Goal: Transaction & Acquisition: Obtain resource

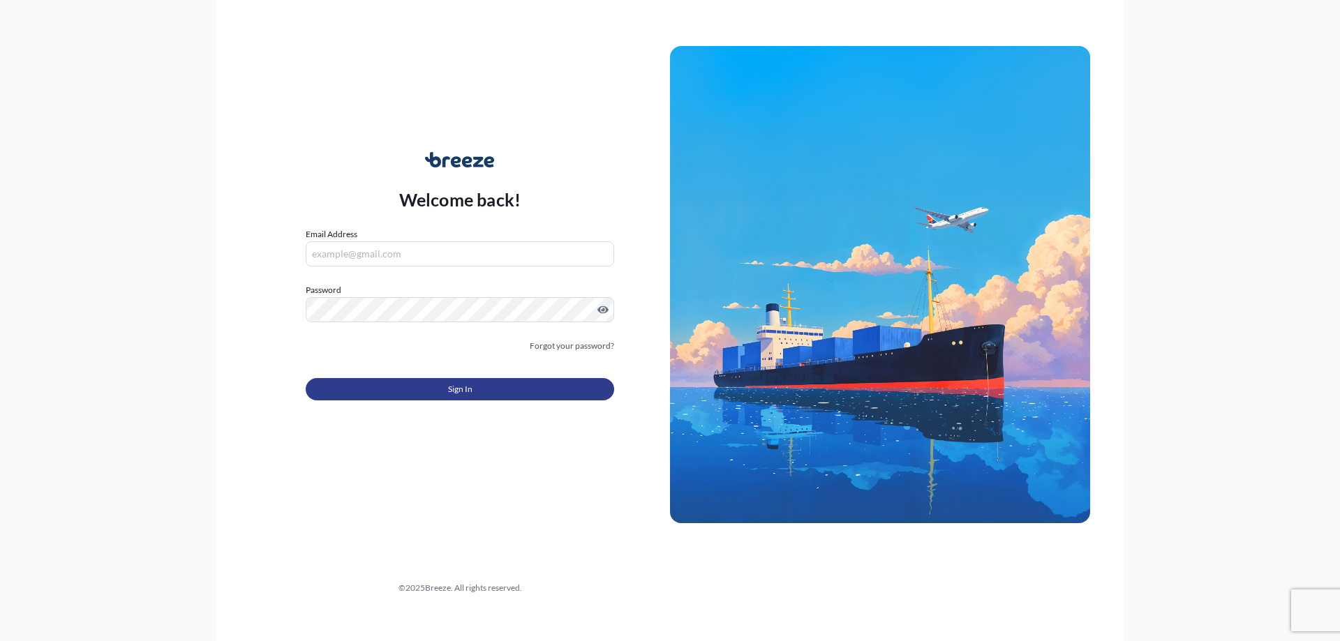
type input "[PERSON_NAME][EMAIL_ADDRESS][DOMAIN_NAME]"
click at [497, 394] on button "Sign In" at bounding box center [460, 389] width 308 height 22
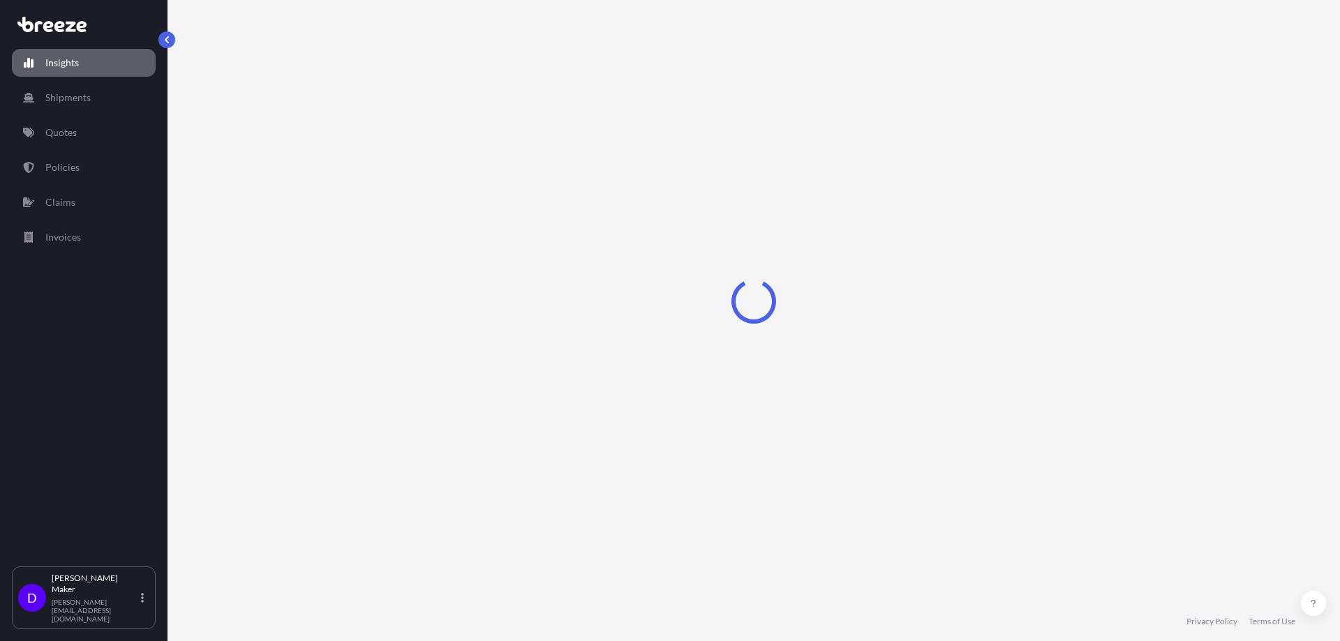
select select "2025"
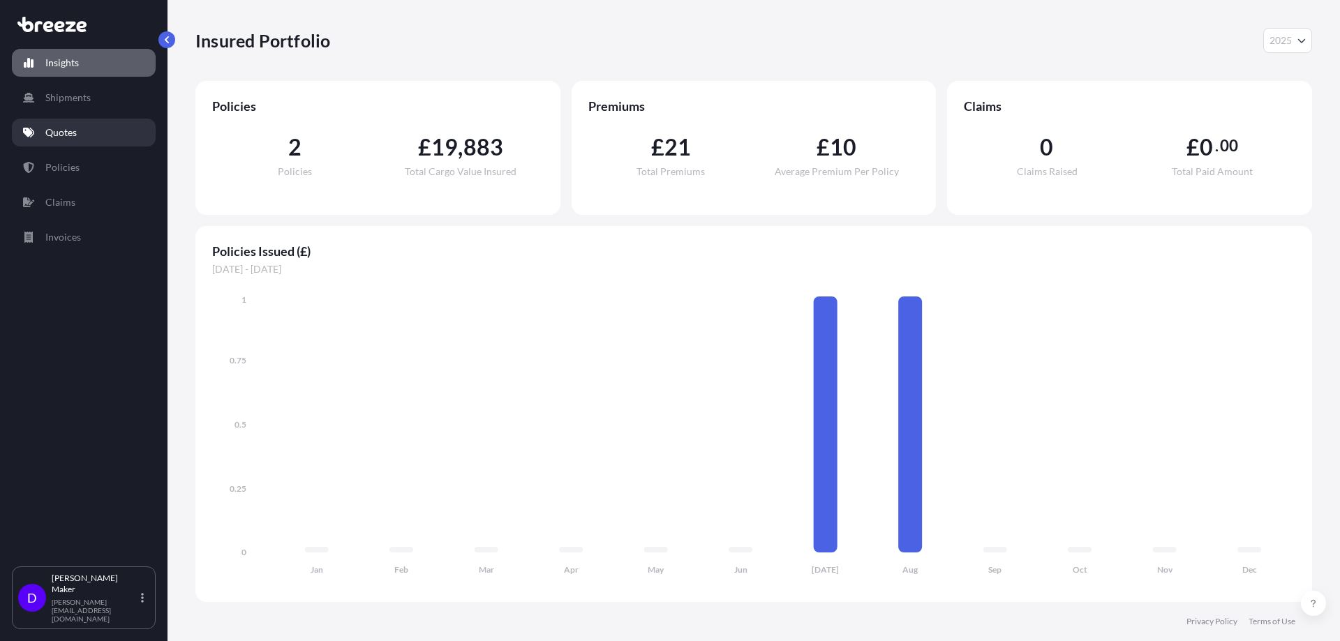
click at [81, 130] on link "Quotes" at bounding box center [84, 133] width 144 height 28
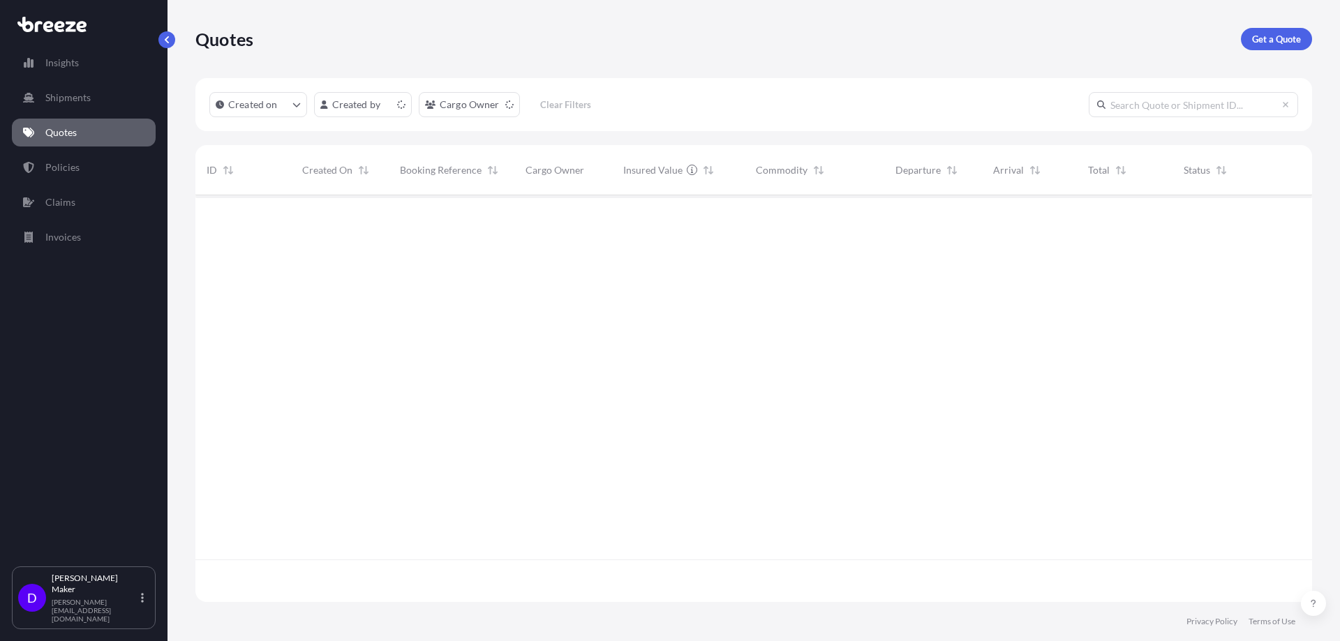
scroll to position [404, 1106]
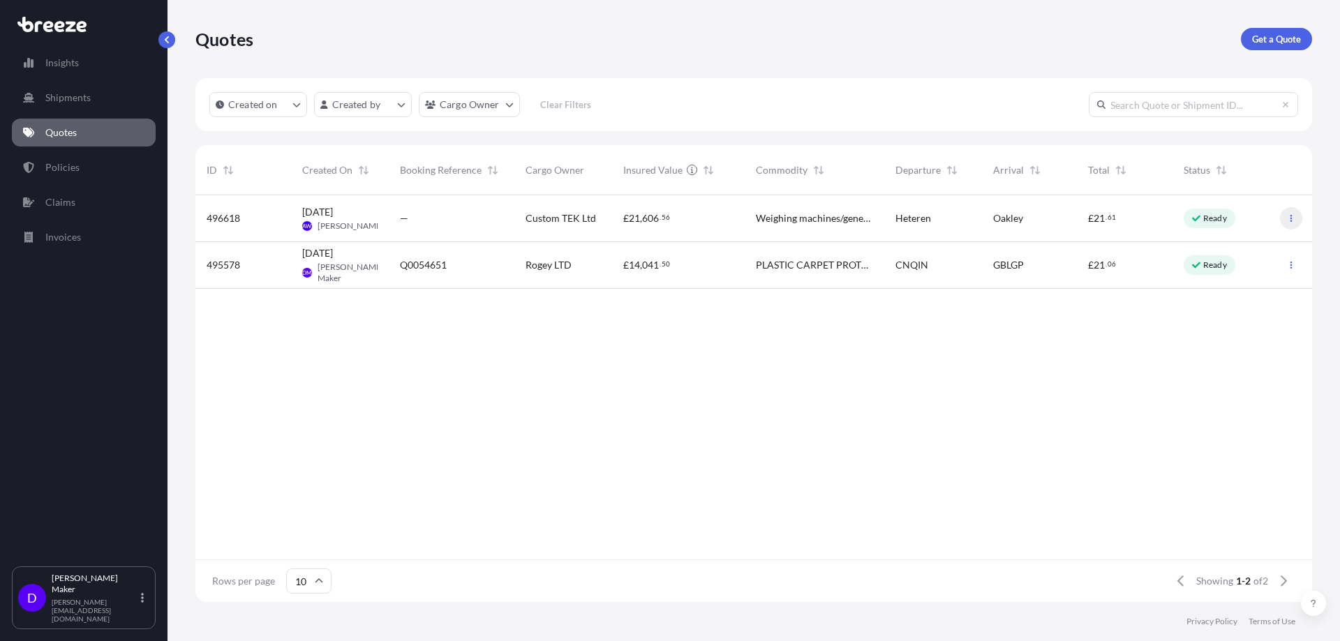
click at [1291, 218] on icon "button" at bounding box center [1291, 218] width 8 height 8
click at [858, 210] on div "Weighing machines/generators" at bounding box center [814, 218] width 140 height 47
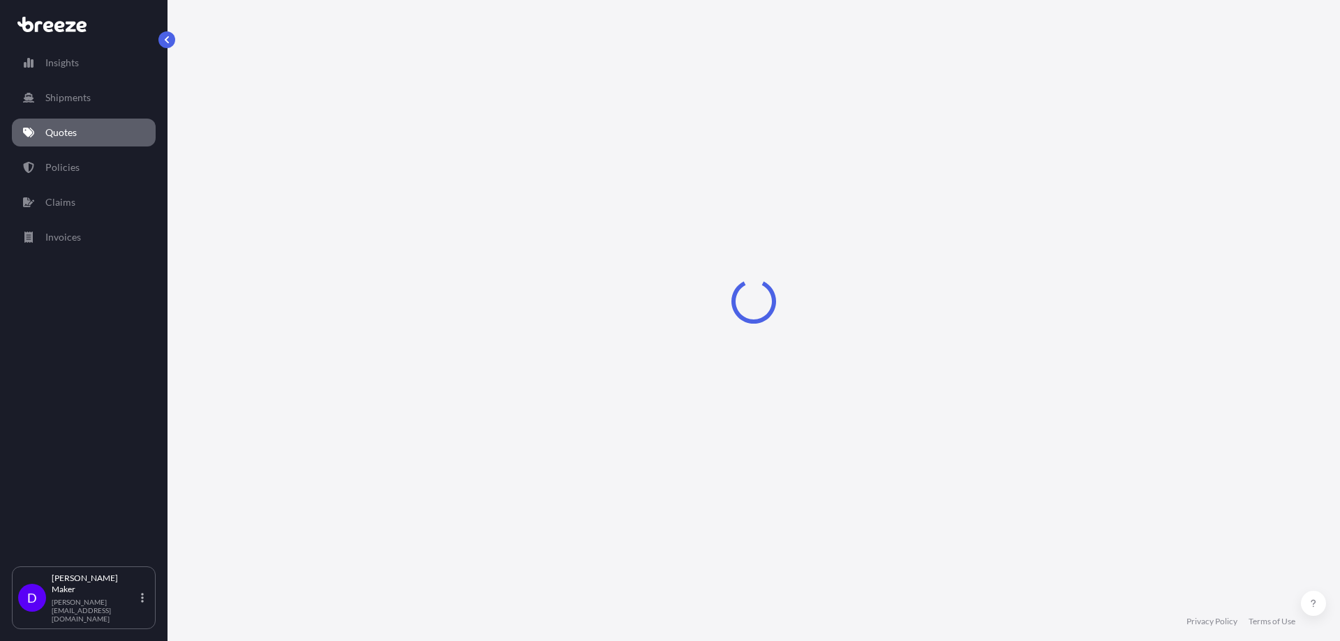
select select "Road"
select select "1"
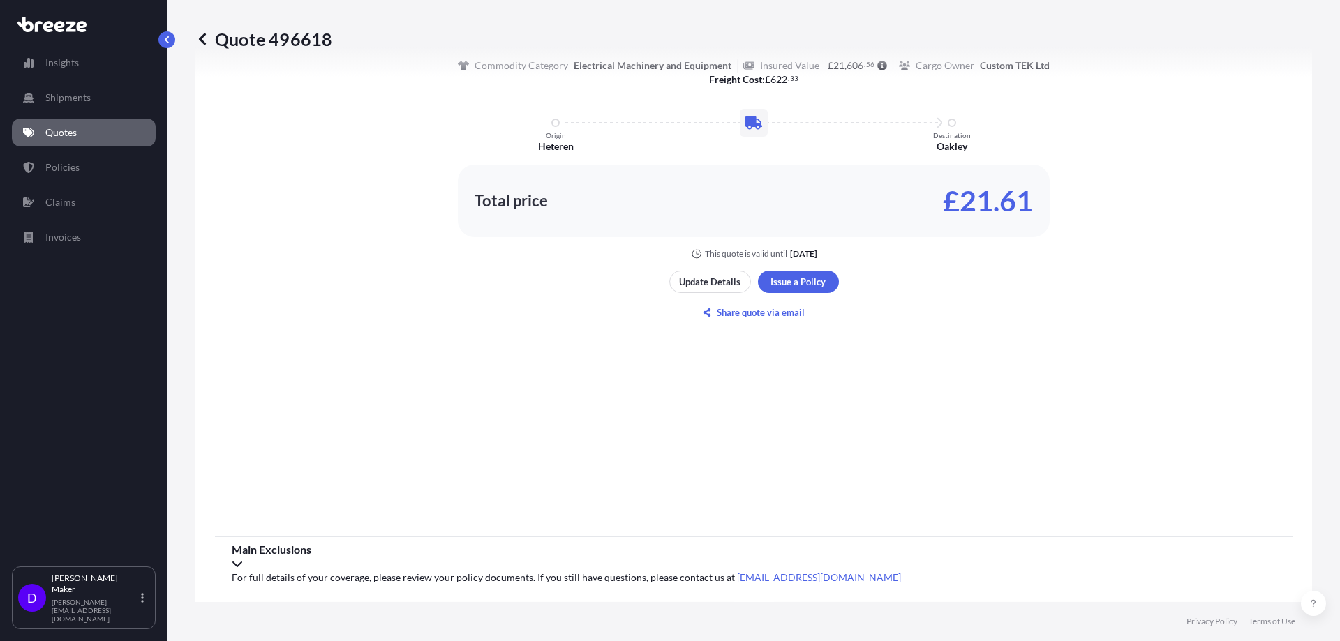
scroll to position [563, 0]
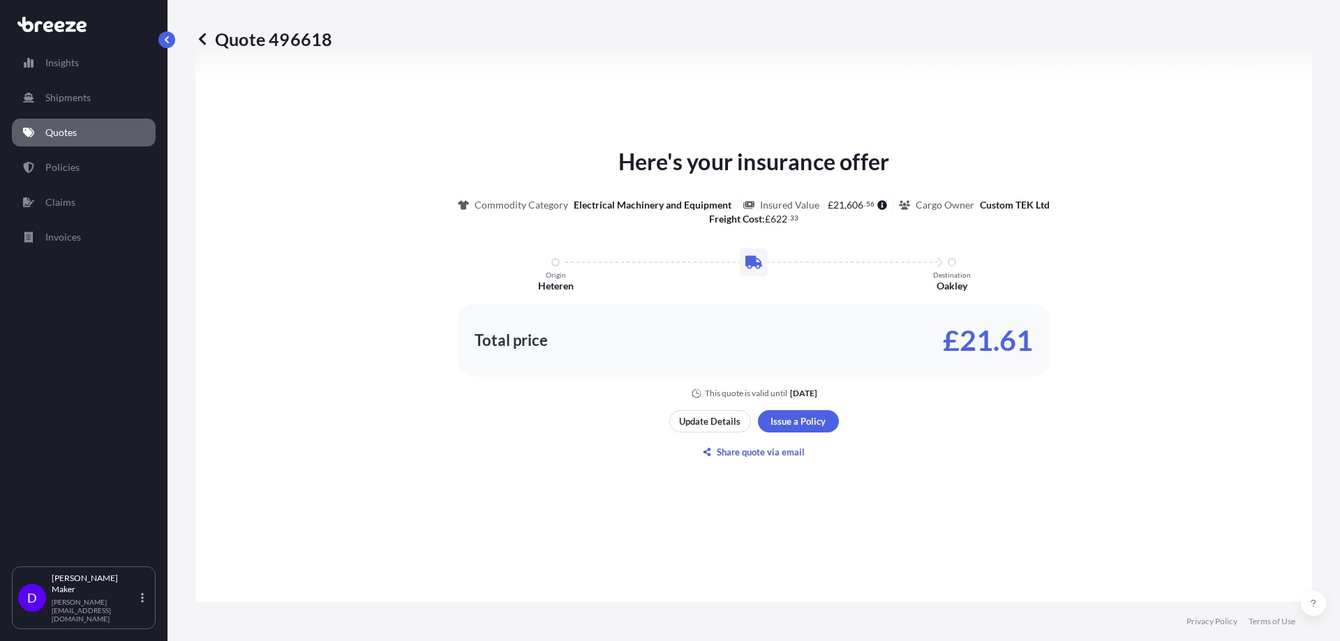
click at [698, 350] on div "Total price £21.61" at bounding box center [753, 340] width 558 height 22
click at [713, 424] on p "Update Details" at bounding box center [709, 421] width 61 height 14
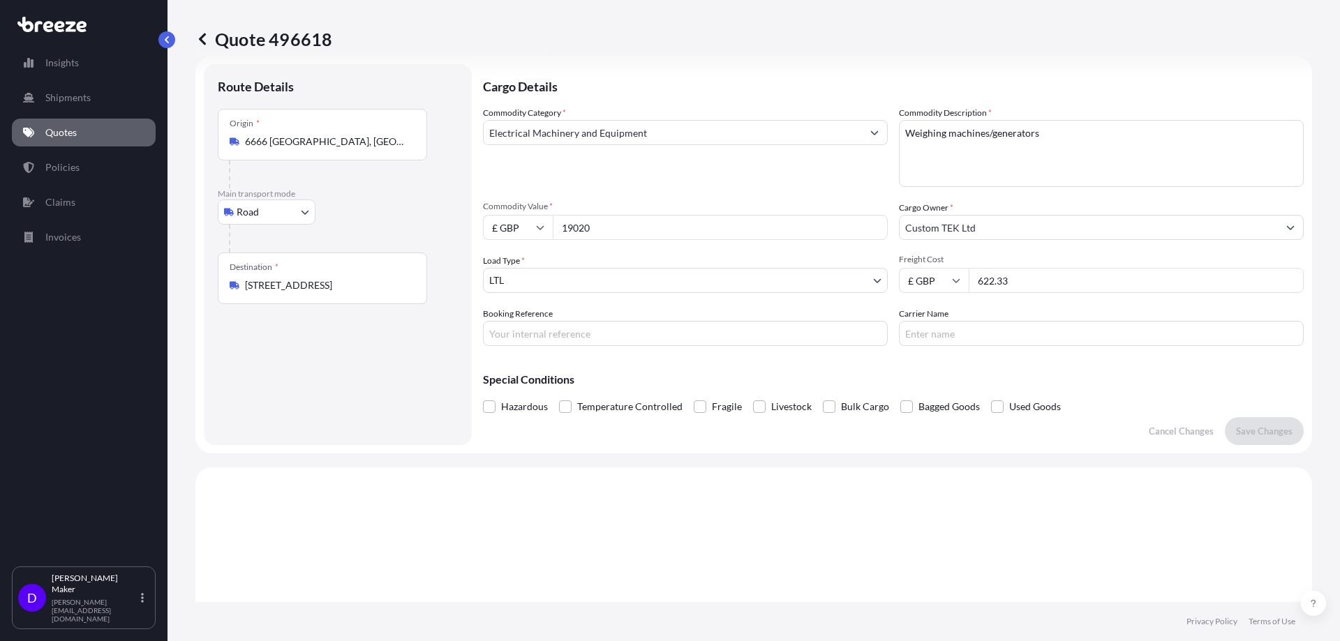
click at [535, 227] on input "£ GBP" at bounding box center [518, 227] width 70 height 25
click at [520, 272] on div "€ EUR" at bounding box center [517, 266] width 59 height 27
type input "€ EUR"
click at [601, 232] on input "19020" at bounding box center [720, 227] width 335 height 25
drag, startPoint x: 619, startPoint y: 227, endPoint x: 481, endPoint y: 221, distance: 137.6
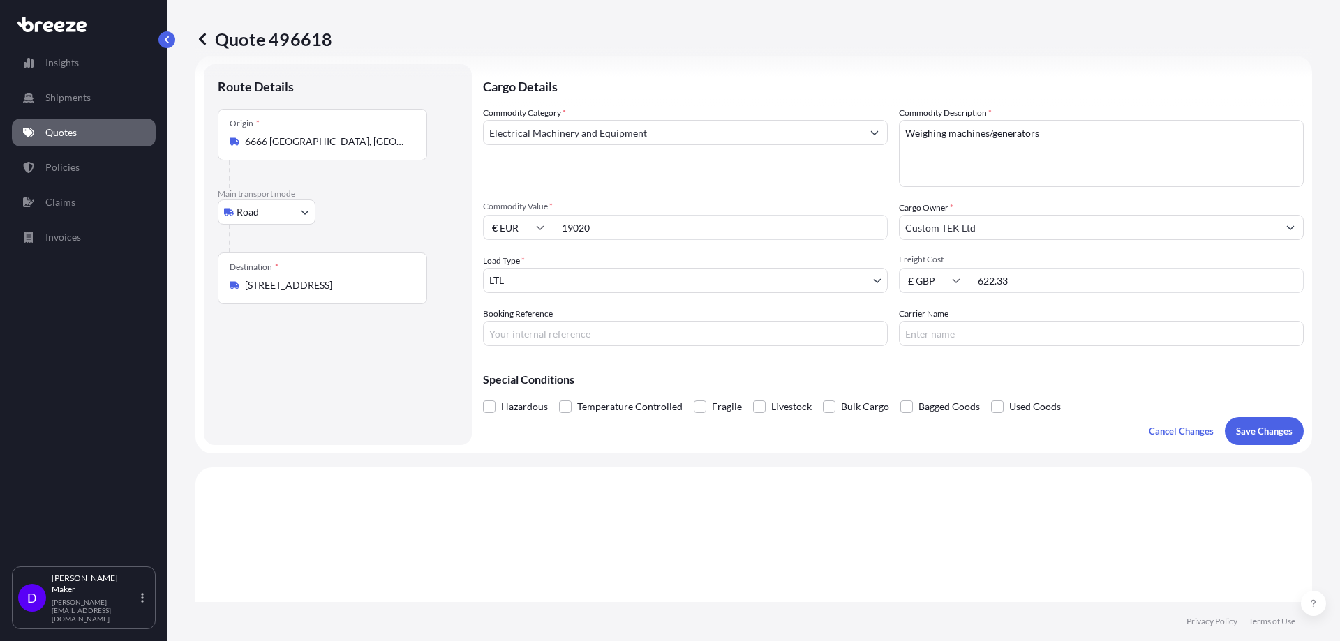
click at [482, 222] on form "Route Details Place of loading Road Road Rail Origin * [STREET_ADDRESS] Main tr…" at bounding box center [753, 255] width 1116 height 398
paste input "8270.0"
type input "18270.00"
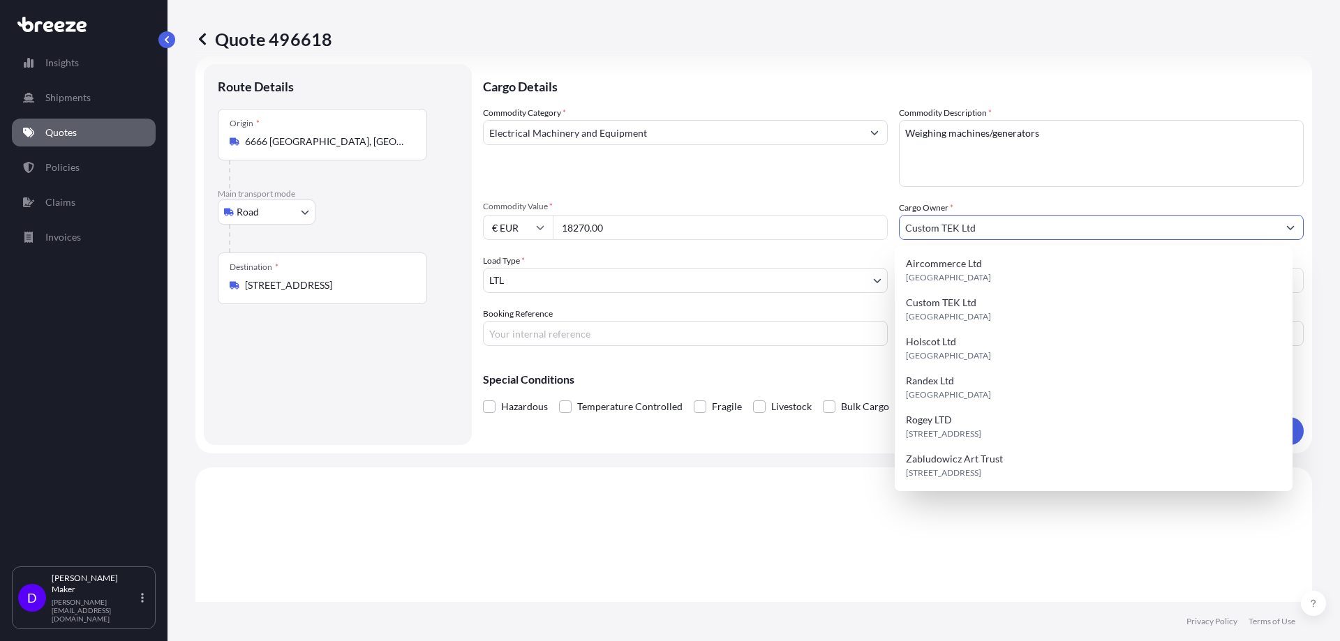
type input "Randex Ltd"
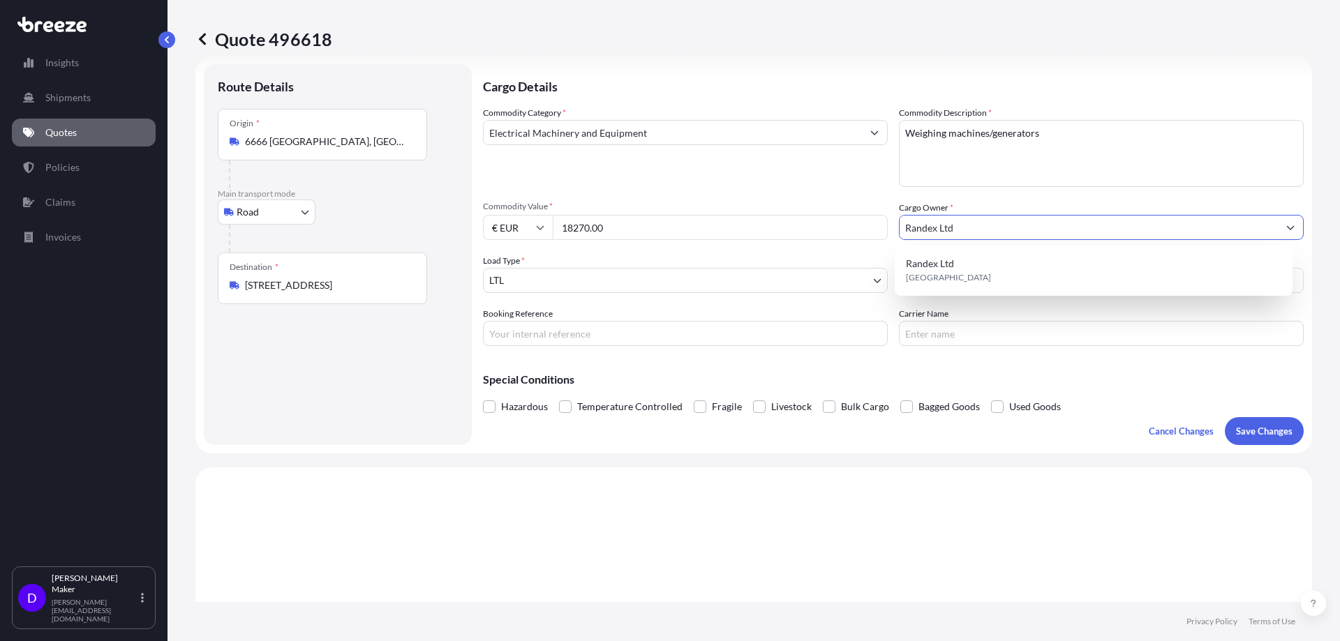
click at [993, 231] on input "Randex Ltd" at bounding box center [1088, 227] width 378 height 25
click at [1287, 228] on icon "Show suggestions" at bounding box center [1291, 228] width 8 height 4
click at [1192, 230] on input "Randex Ltd" at bounding box center [1088, 227] width 378 height 25
drag, startPoint x: 1168, startPoint y: 230, endPoint x: 711, endPoint y: 230, distance: 457.0
click at [711, 230] on div "Commodity Category * Electrical Machinery and Equipment Commodity Description *…" at bounding box center [893, 226] width 821 height 240
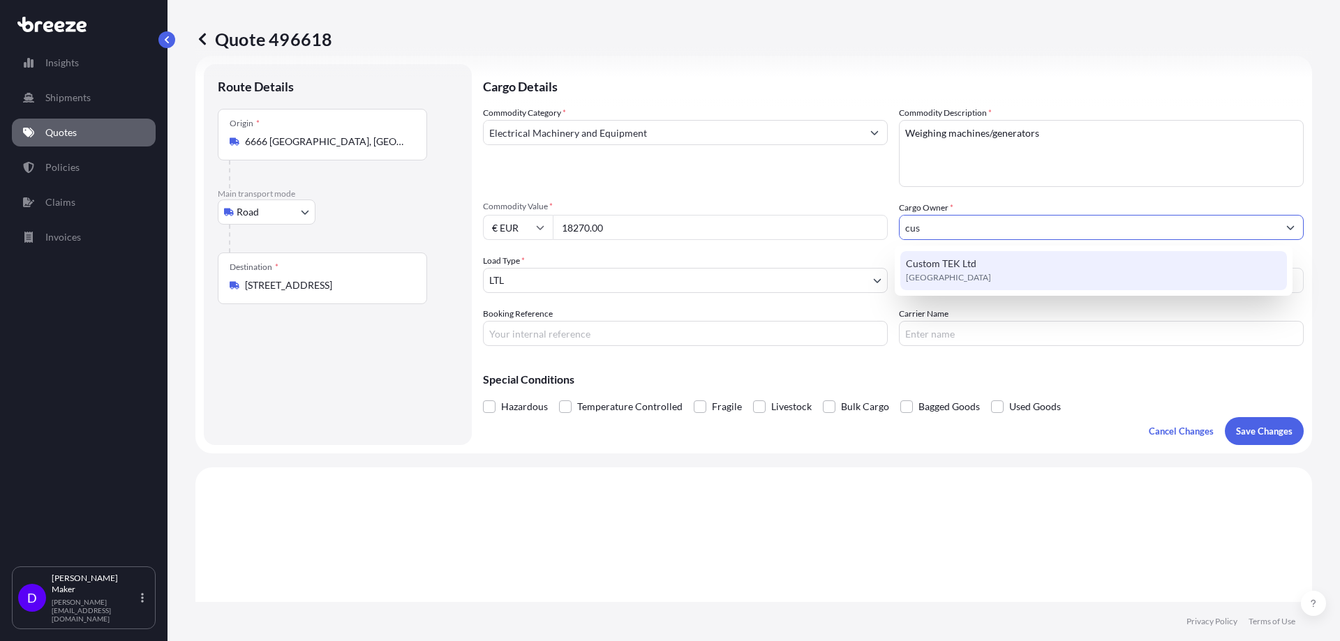
click at [991, 278] on div "Custom TEK Ltd [GEOGRAPHIC_DATA]" at bounding box center [1093, 270] width 387 height 39
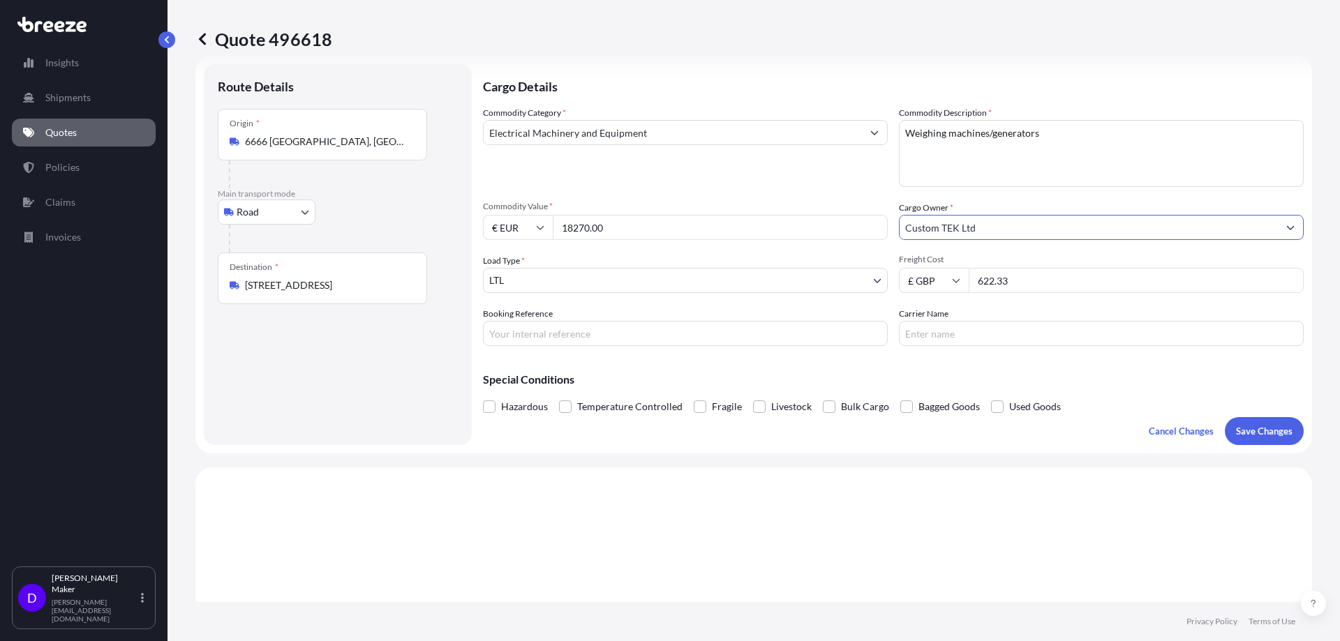
type input "Custom TEK Ltd"
click at [1066, 287] on input "622.33" at bounding box center [1135, 280] width 335 height 25
type input "6"
paste input "667.33"
type input "667.33"
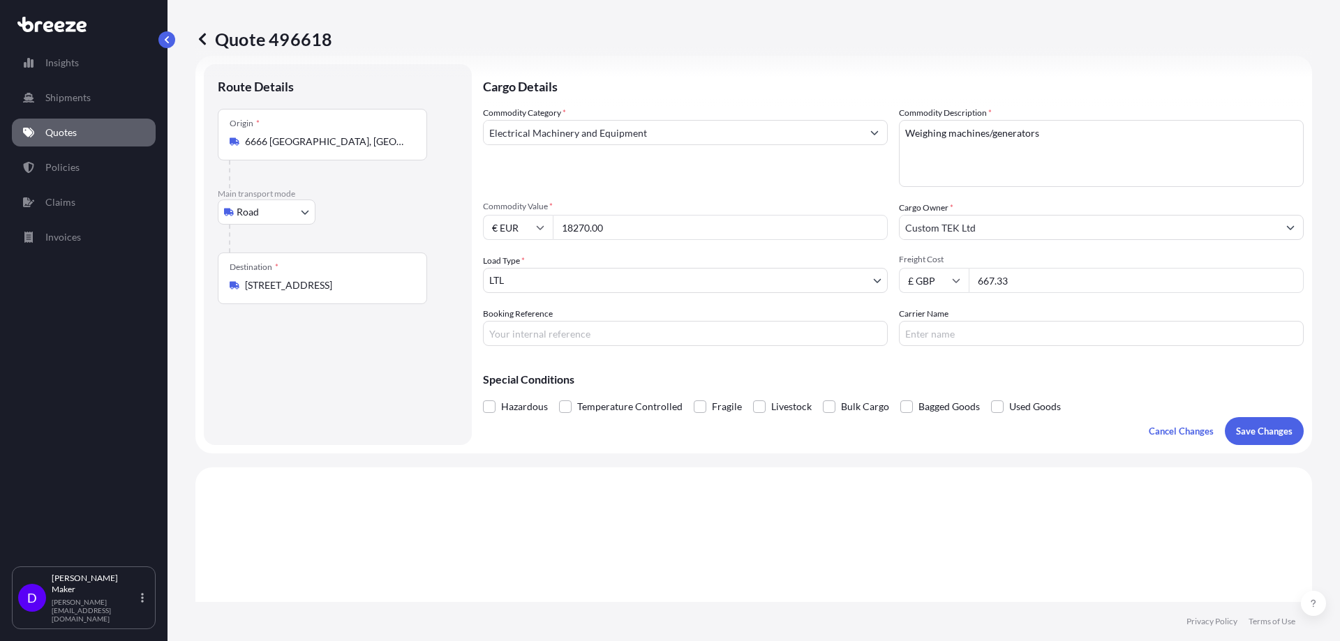
click at [583, 337] on input "Booking Reference" at bounding box center [685, 333] width 405 height 25
paste input "8RMI2500231"
type input "8RMI2500231"
click at [949, 342] on input "Carrier Name" at bounding box center [1101, 333] width 405 height 25
type input "Global Freight connections"
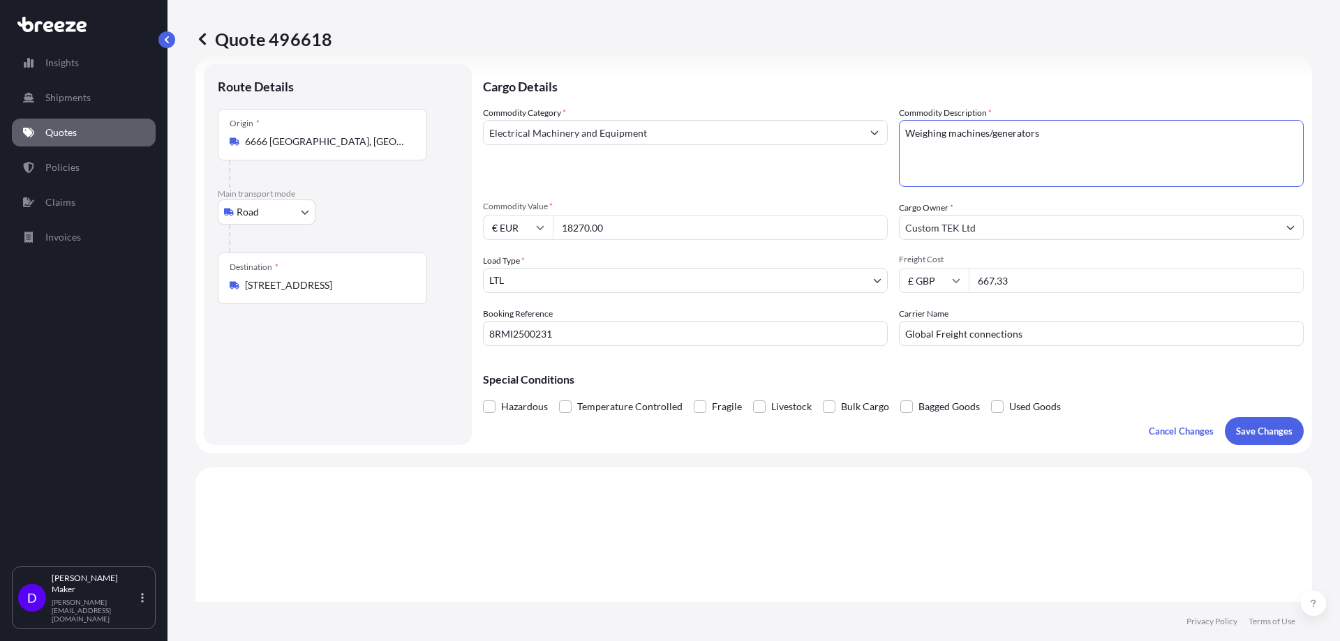
drag, startPoint x: 1079, startPoint y: 138, endPoint x: 890, endPoint y: 135, distance: 189.8
click at [890, 135] on div "Commodity Category * Electrical Machinery and Equipment Commodity Description *…" at bounding box center [893, 226] width 821 height 240
click at [1249, 430] on p "Save Changes" at bounding box center [1264, 431] width 57 height 14
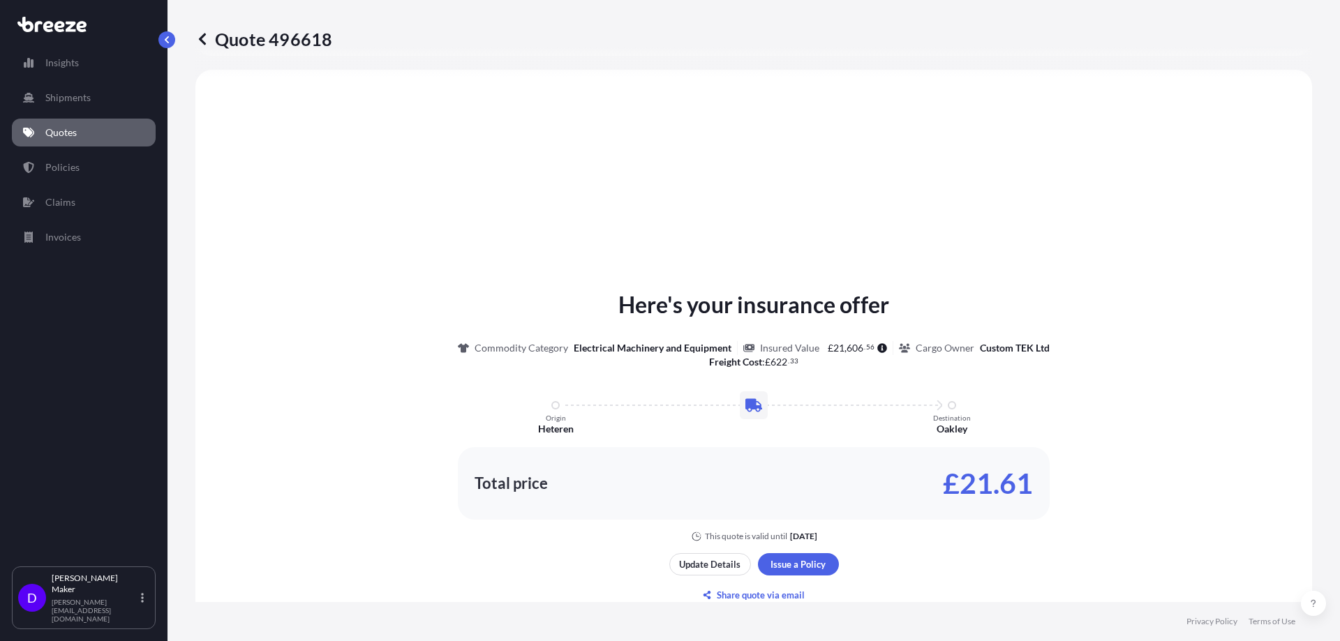
select select "Road"
select select "1"
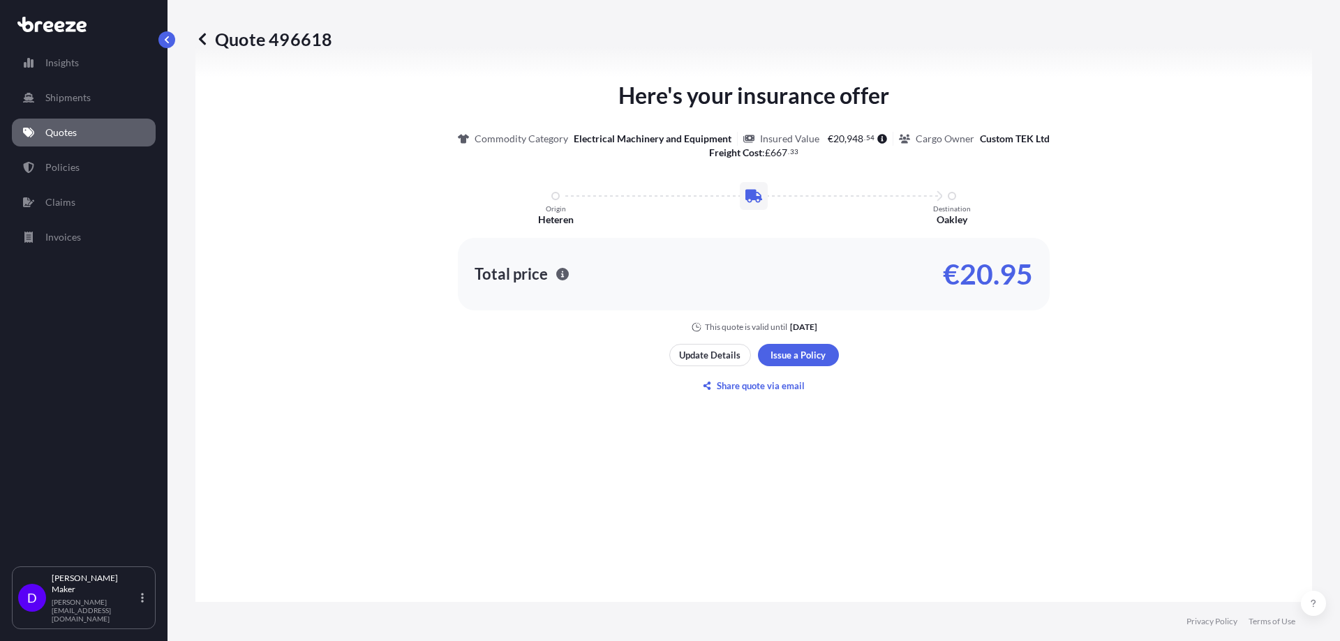
click at [801, 425] on div "Here's your insurance offer Commodity Category Electrical Machinery and Equipme…" at bounding box center [753, 238] width 1077 height 716
click at [802, 424] on div "Here's your insurance offer Commodity Category Electrical Machinery and Equipme…" at bounding box center [753, 238] width 1077 height 716
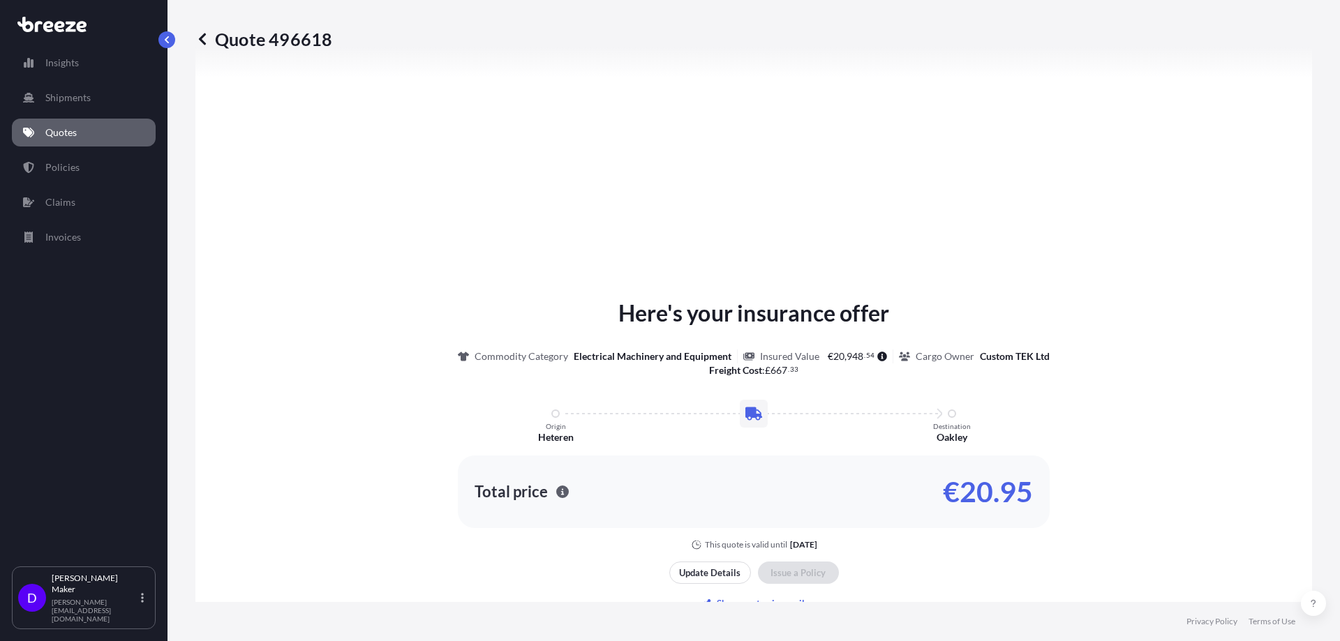
scroll to position [1573, 0]
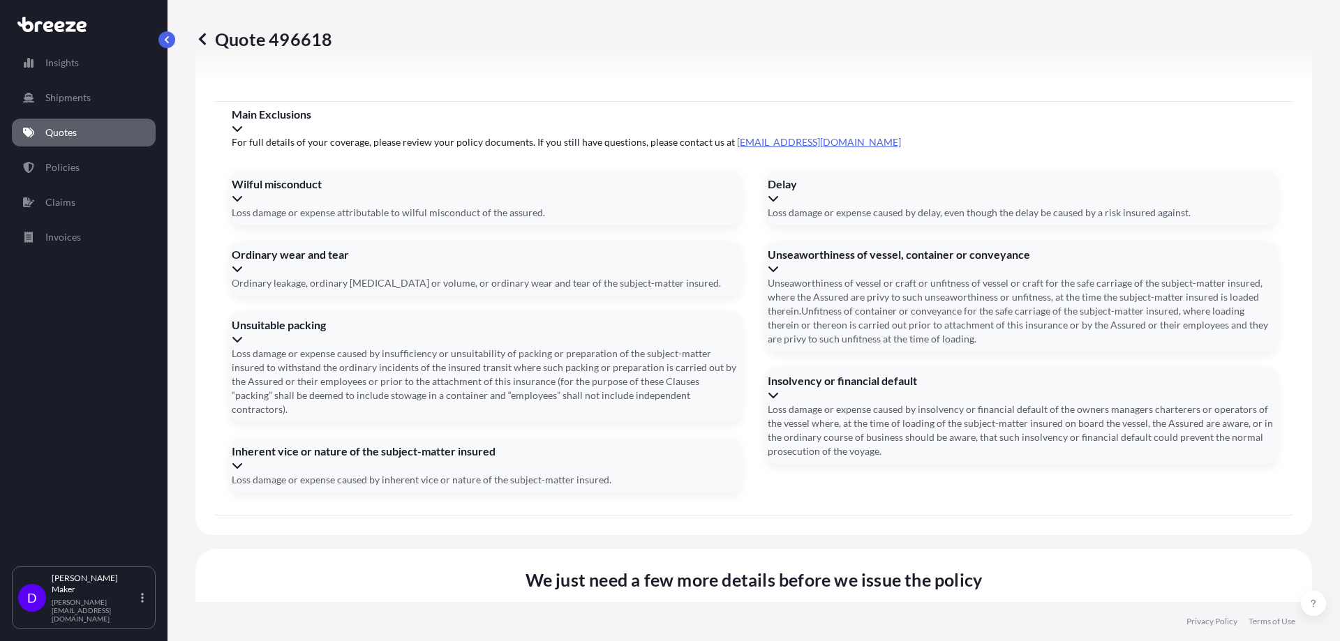
paste input "The [GEOGRAPHIC_DATA]"
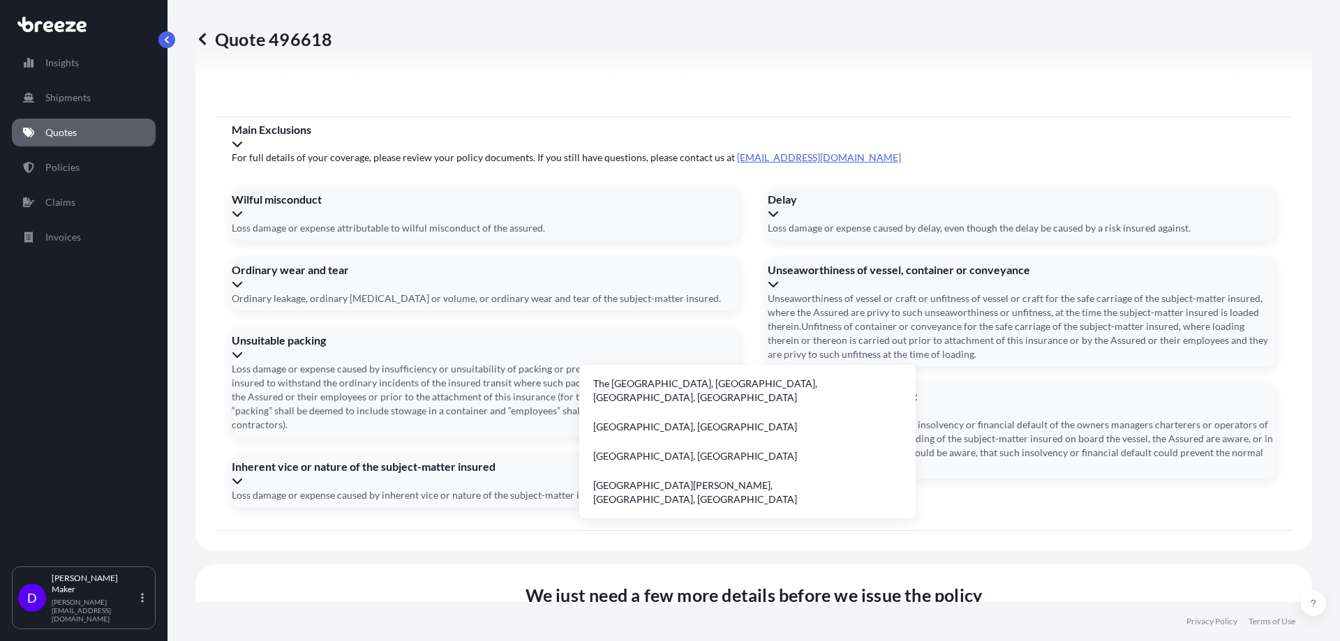
paste input "[GEOGRAPHIC_DATA]"
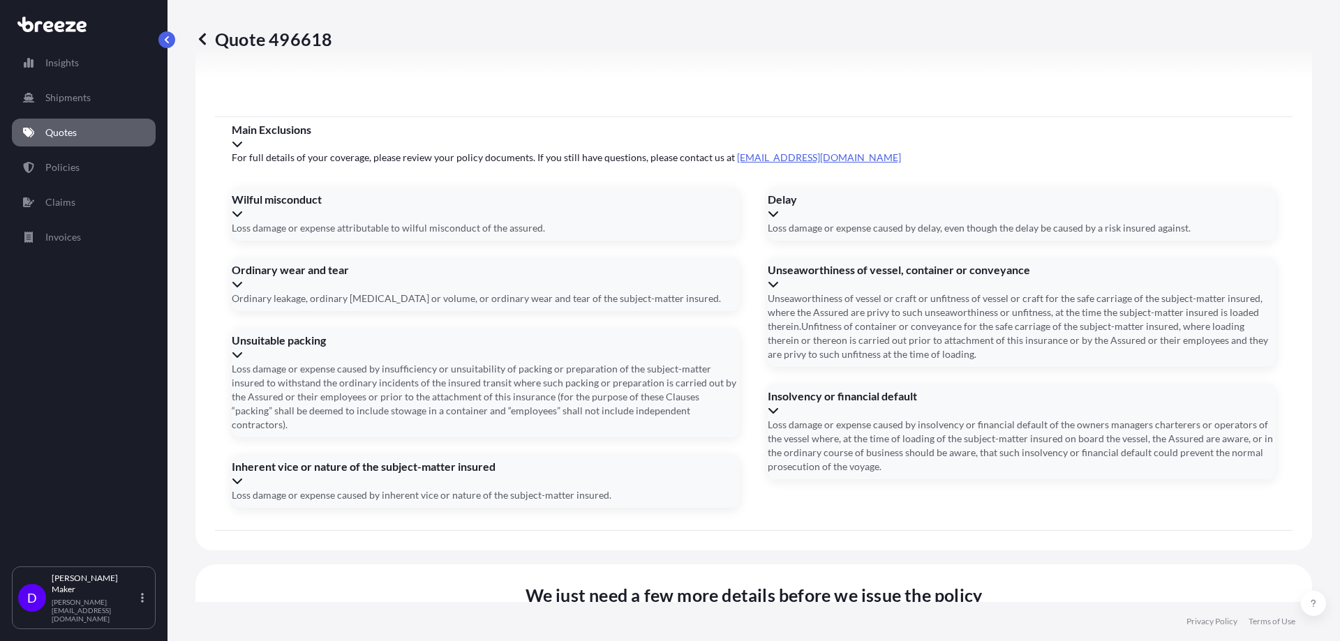
paste input "MK43"
paste input "7RG"
click at [742, 384] on li "[STREET_ADDRESS]" at bounding box center [747, 383] width 325 height 27
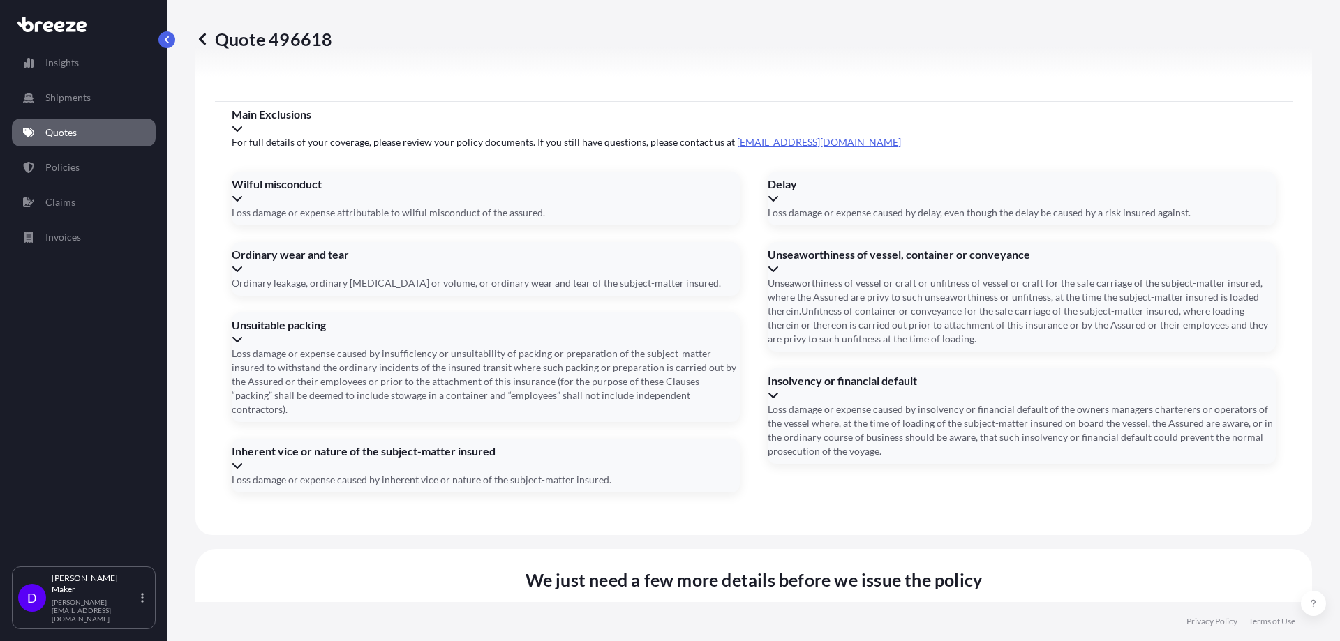
type input "[STREET_ADDRESS]"
type input "[DATE]"
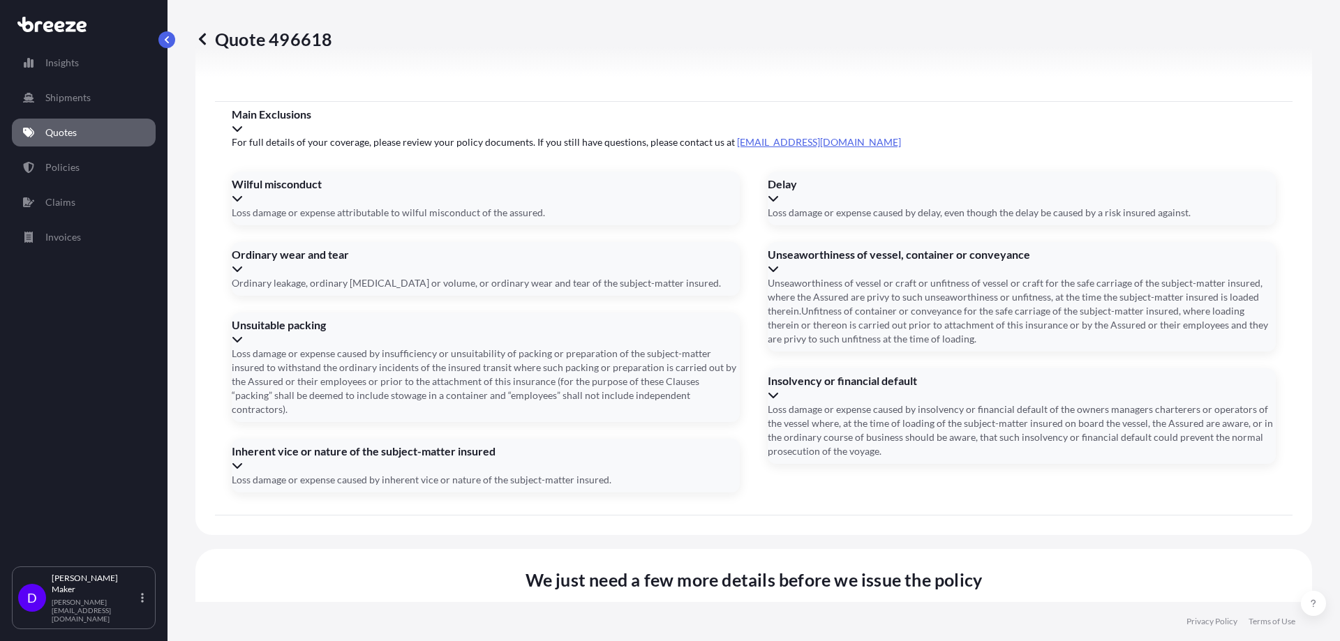
type input "tbc"
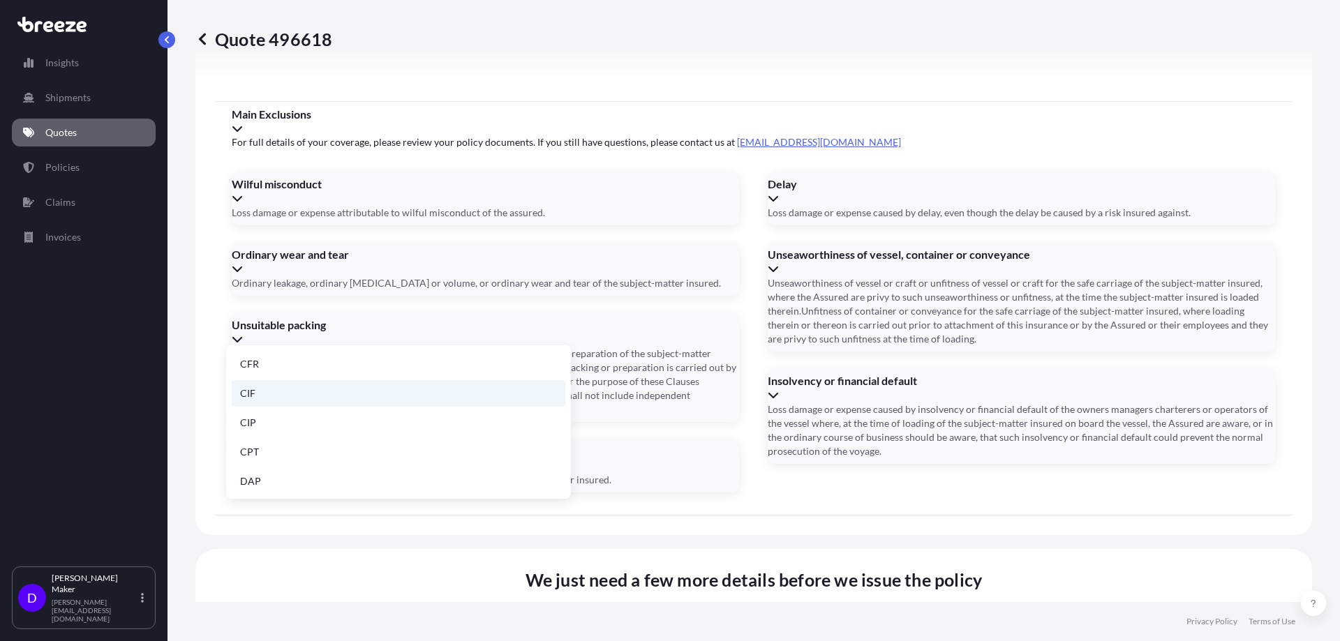
scroll to position [177, 0]
click at [304, 391] on li "EXW" at bounding box center [399, 392] width 334 height 27
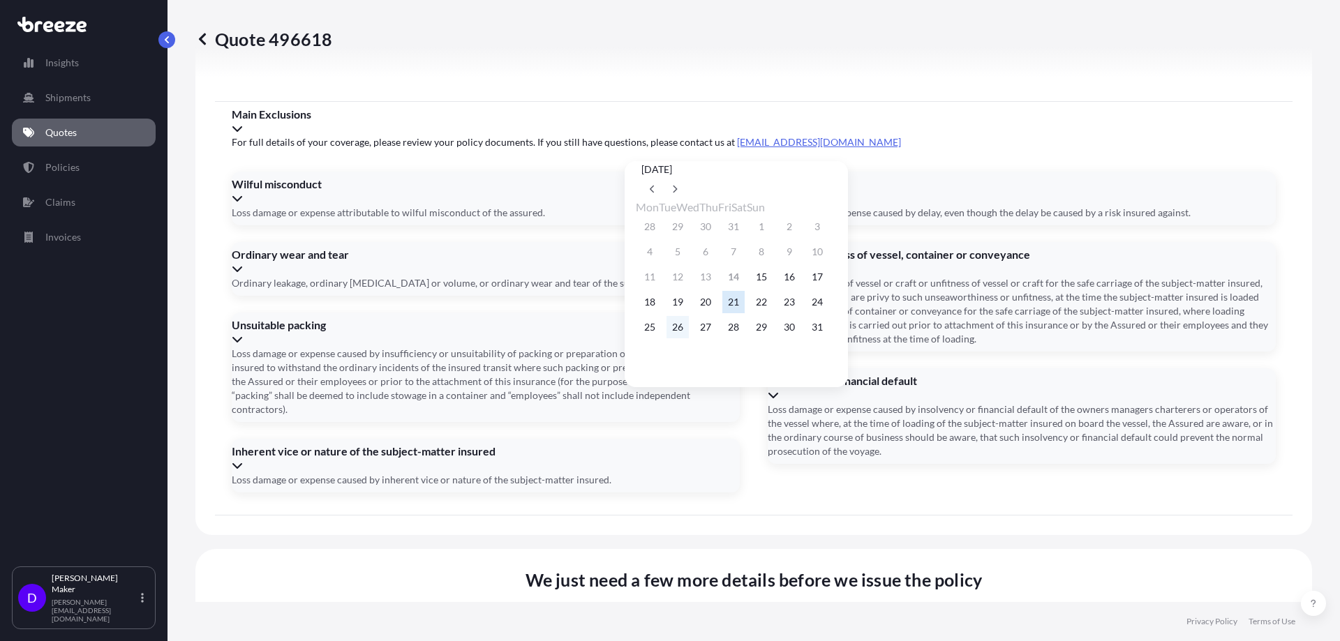
click at [687, 332] on button "26" at bounding box center [677, 327] width 22 height 22
type input "[DATE]"
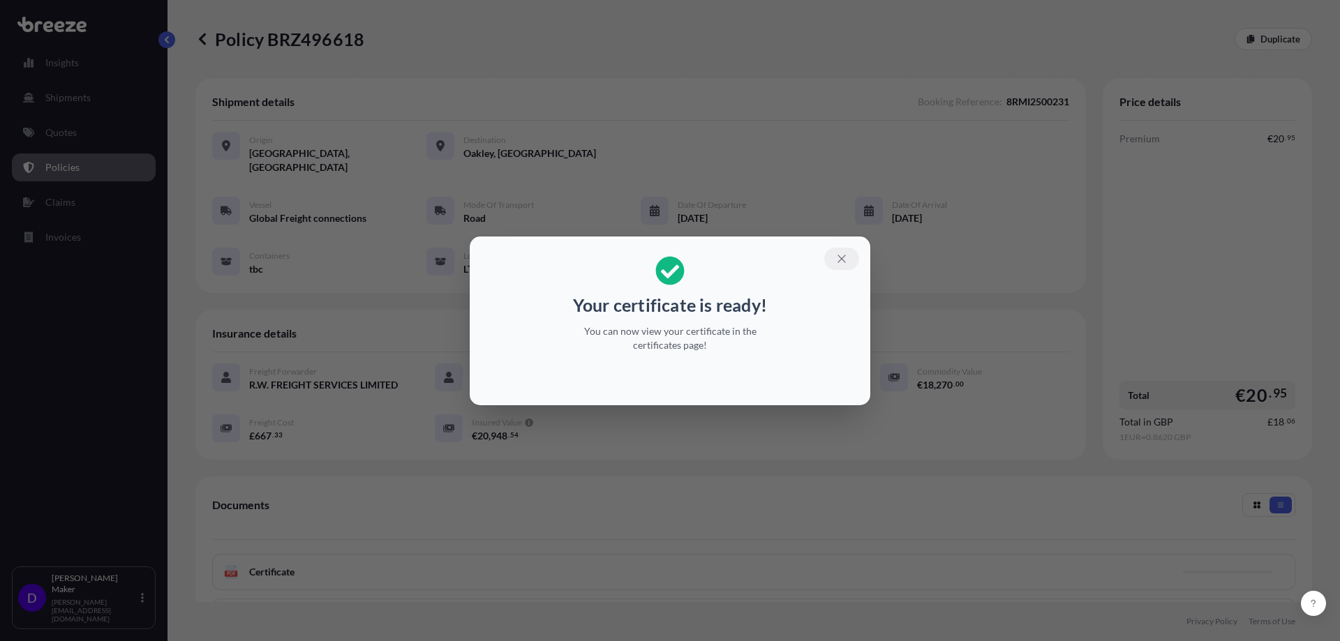
click at [838, 259] on icon "button" at bounding box center [841, 259] width 13 height 13
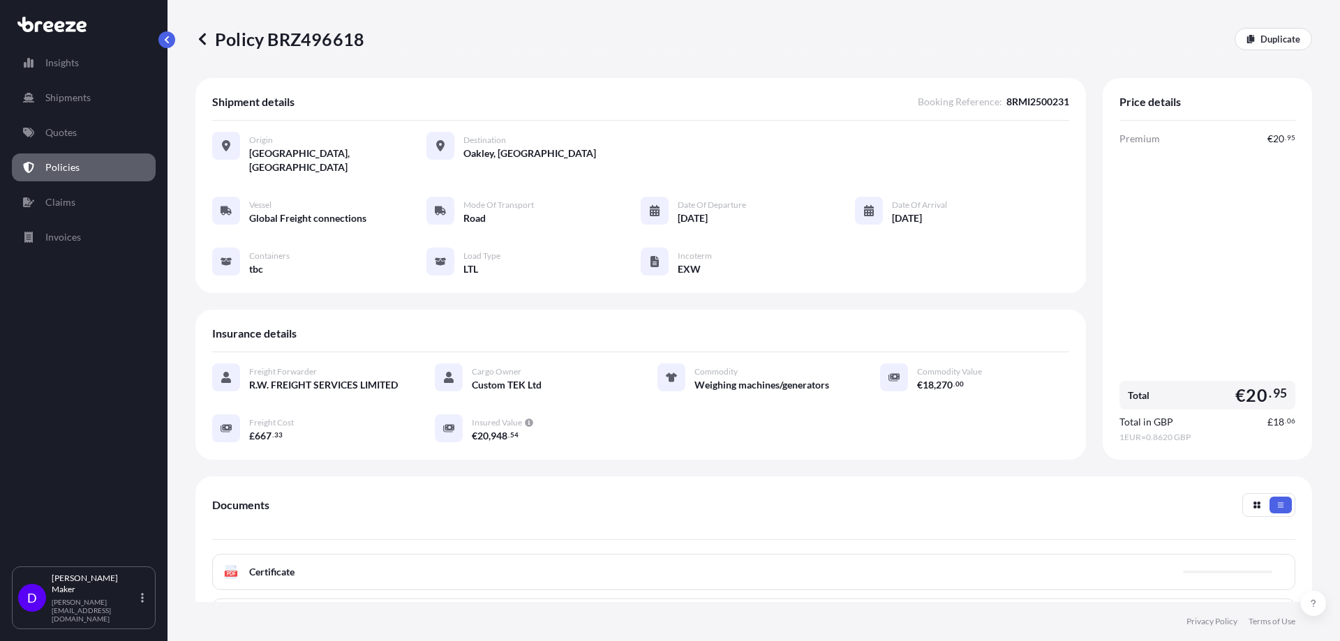
scroll to position [184, 0]
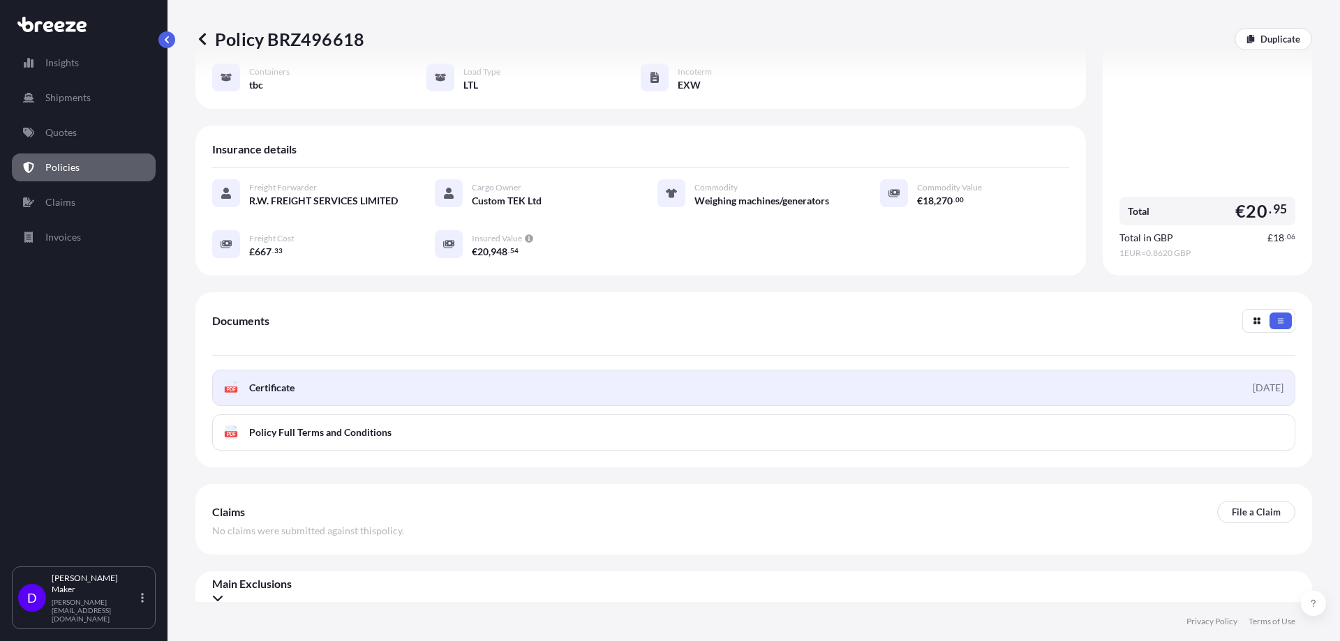
click at [1141, 370] on link "PDF Certificate [DATE]" at bounding box center [753, 388] width 1083 height 36
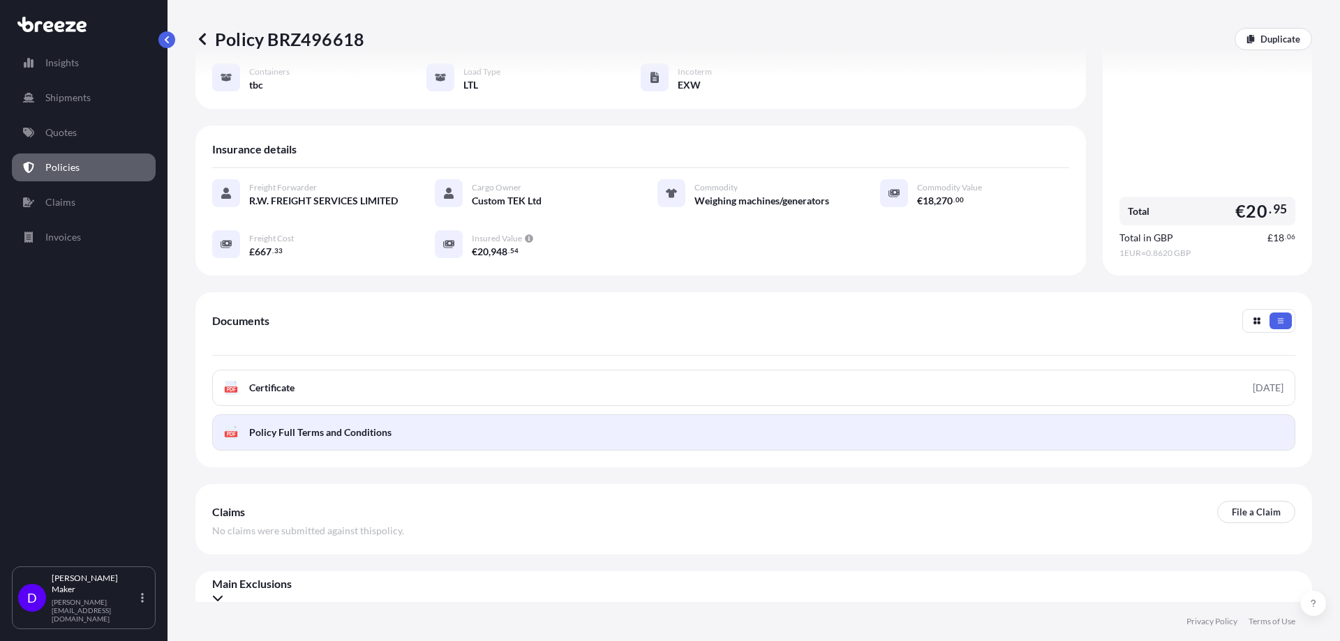
click at [1224, 416] on link "PDF Policy Full Terms and Conditions" at bounding box center [753, 432] width 1083 height 36
